Goal: Find specific page/section: Find specific page/section

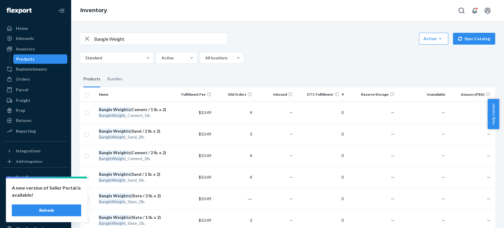
click at [129, 40] on input "Bangle Weight" at bounding box center [160, 39] width 133 height 12
click at [133, 39] on input "Bangle Weight" at bounding box center [160, 39] width 133 height 12
drag, startPoint x: 96, startPoint y: 40, endPoint x: 89, endPoint y: 40, distance: 7.1
click at [89, 40] on div "Bangle Weight" at bounding box center [153, 39] width 147 height 12
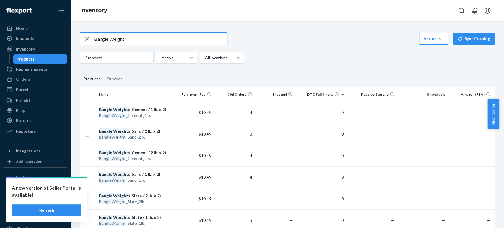
paste input "Coupe Glass Se"
type input "Coupe Glass Set"
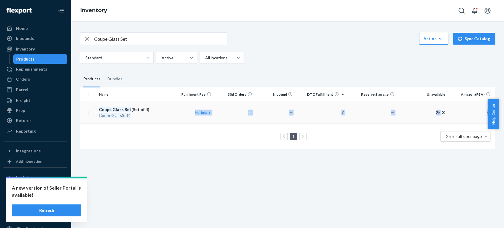
drag, startPoint x: 157, startPoint y: 116, endPoint x: 184, endPoint y: 111, distance: 27.5
click at [159, 134] on table "Name Fulfillment Fee 30d Orders Inbound DTC Fulfillment Reserve Storage Unavail…" at bounding box center [288, 118] width 416 height 62
click at [148, 140] on div "1 25 results per page" at bounding box center [287, 136] width 406 height 19
click at [117, 80] on div "Bundles" at bounding box center [115, 79] width 15 height 17
click at [104, 71] on input "Bundles" at bounding box center [104, 71] width 0 height 0
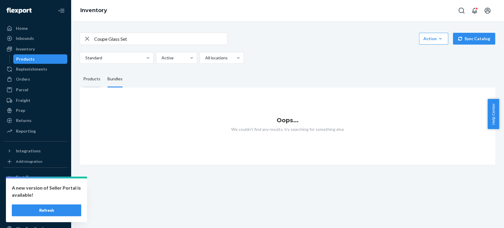
click at [95, 78] on div "Products" at bounding box center [91, 79] width 17 height 17
click at [80, 71] on input "Products" at bounding box center [80, 71] width 0 height 0
